Goal: Use online tool/utility: Utilize a website feature to perform a specific function

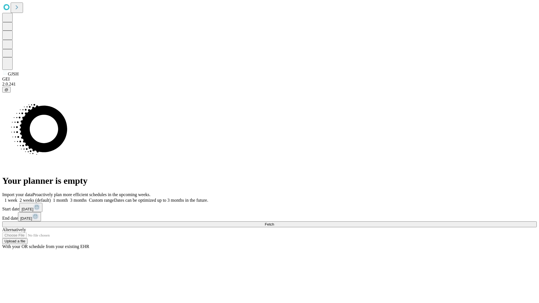
click at [274, 222] on span "Fetch" at bounding box center [269, 224] width 9 height 4
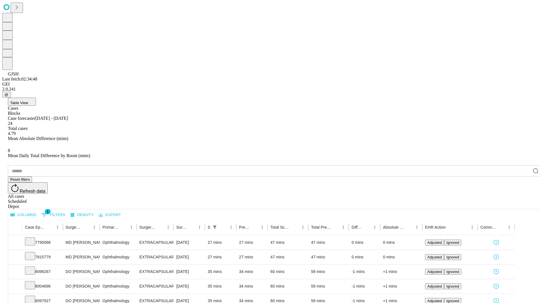
click at [28, 101] on span "Table View" at bounding box center [19, 103] width 18 height 4
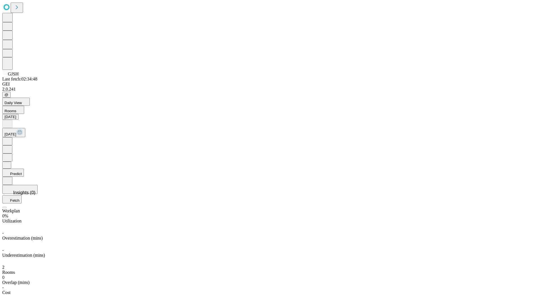
click at [24, 169] on button "Predict" at bounding box center [13, 173] width 22 height 8
